Goal: Task Accomplishment & Management: Manage account settings

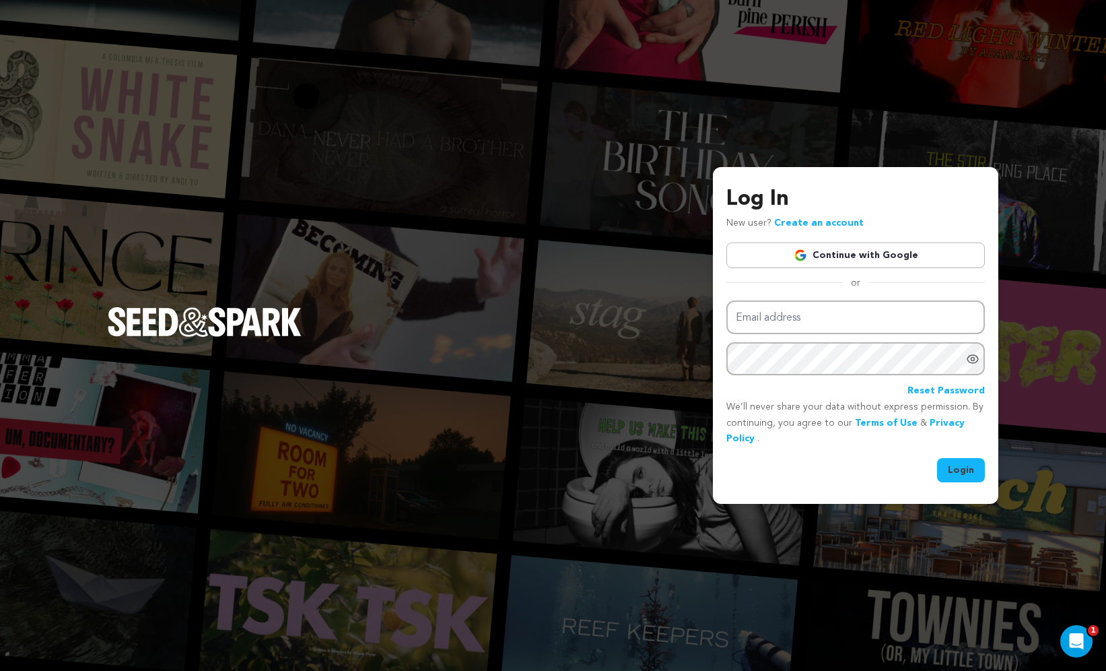
click at [854, 256] on link "Continue with Google" at bounding box center [855, 255] width 259 height 26
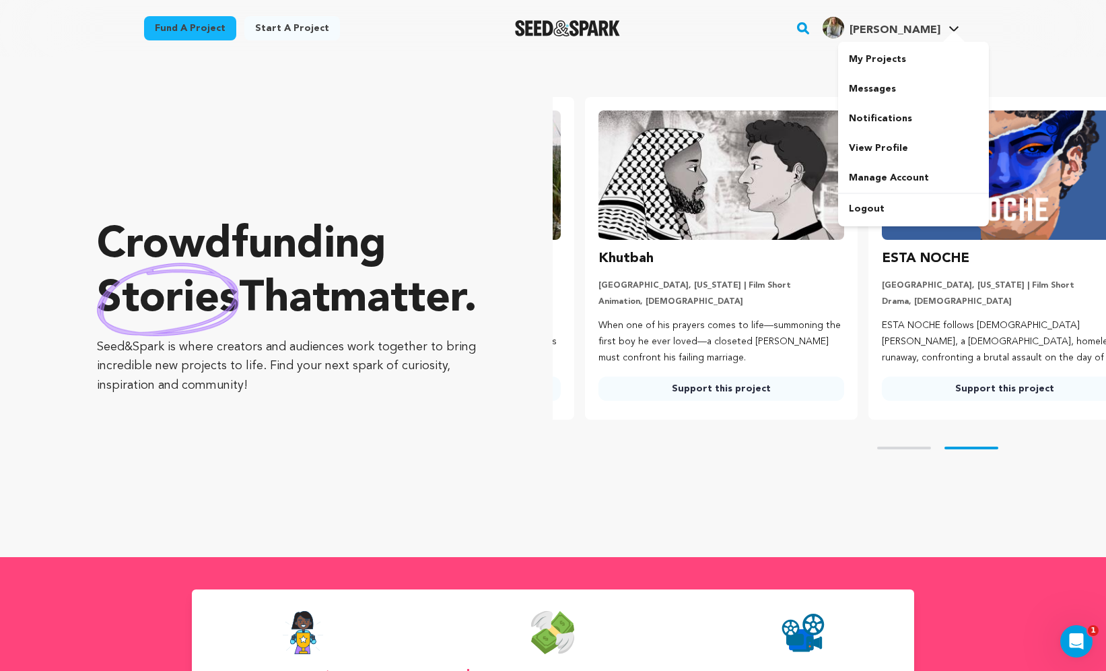
scroll to position [0, 294]
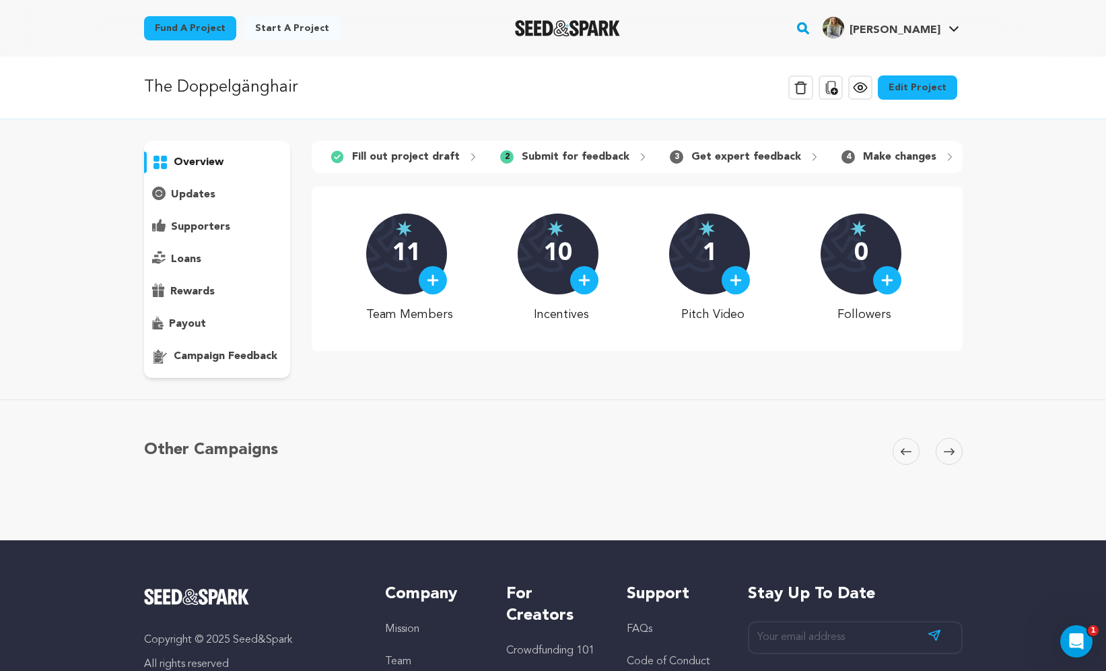
click at [926, 92] on link "Edit Project" at bounding box center [917, 87] width 79 height 24
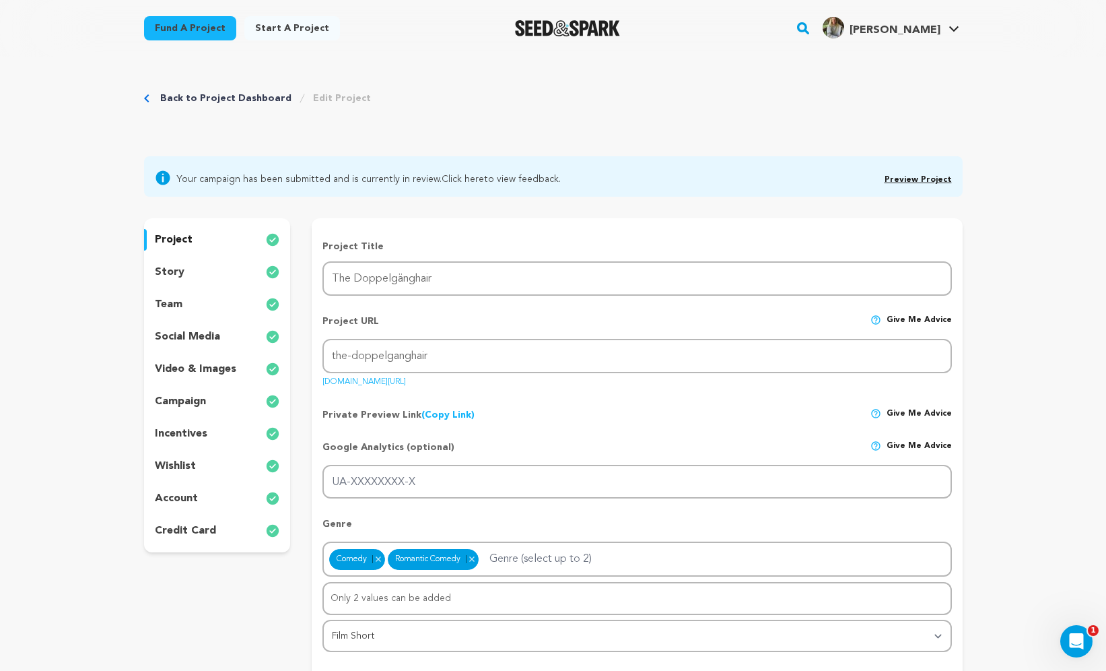
click at [178, 277] on p "story" at bounding box center [170, 272] width 30 height 16
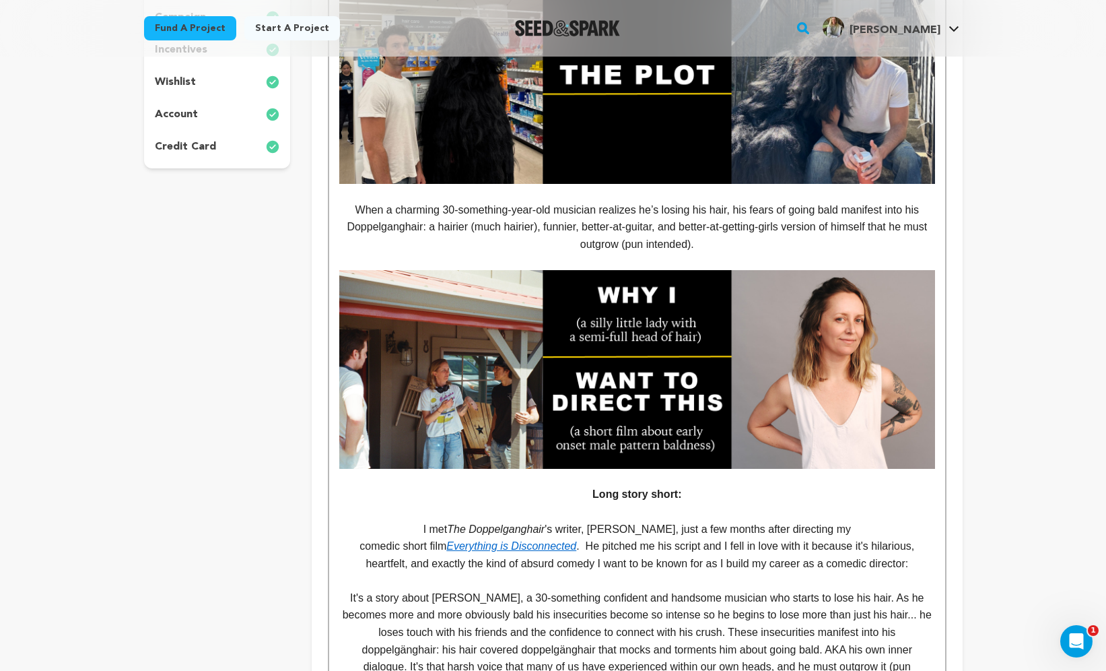
scroll to position [360, 0]
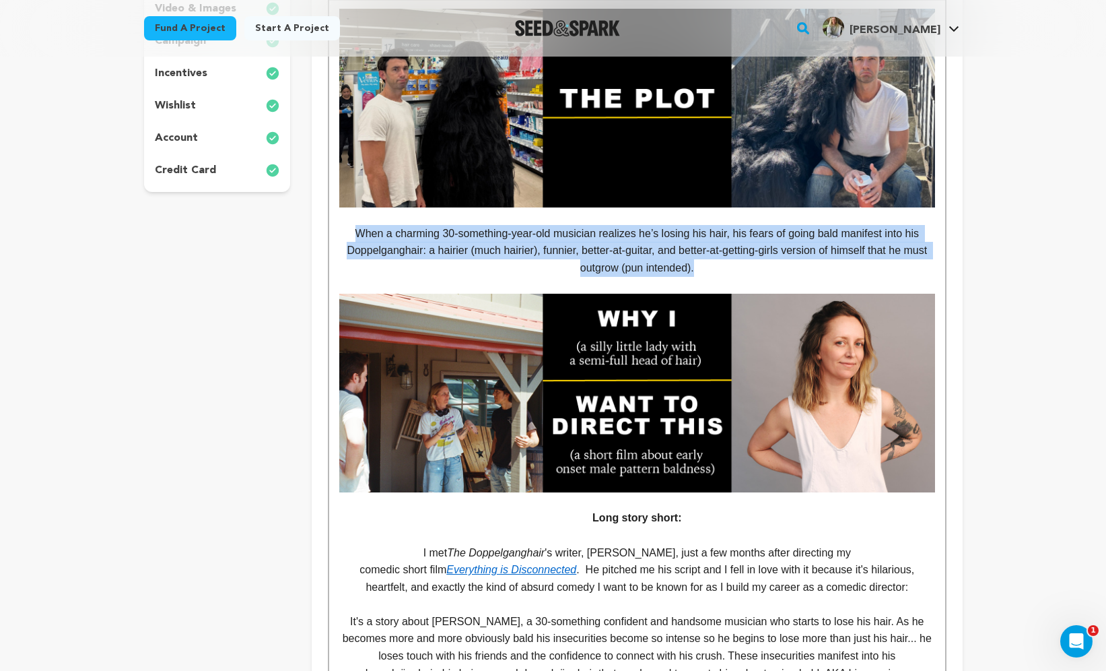
drag, startPoint x: 717, startPoint y: 263, endPoint x: 348, endPoint y: 228, distance: 370.5
click at [348, 228] on p "When a charming 30-something-year-old musician realizes he’s losing his hair, h…" at bounding box center [636, 251] width 595 height 52
copy p "When a charming 30-something-year-old musician realizes he’s losing his hair, h…"
